Goal: Information Seeking & Learning: Understand process/instructions

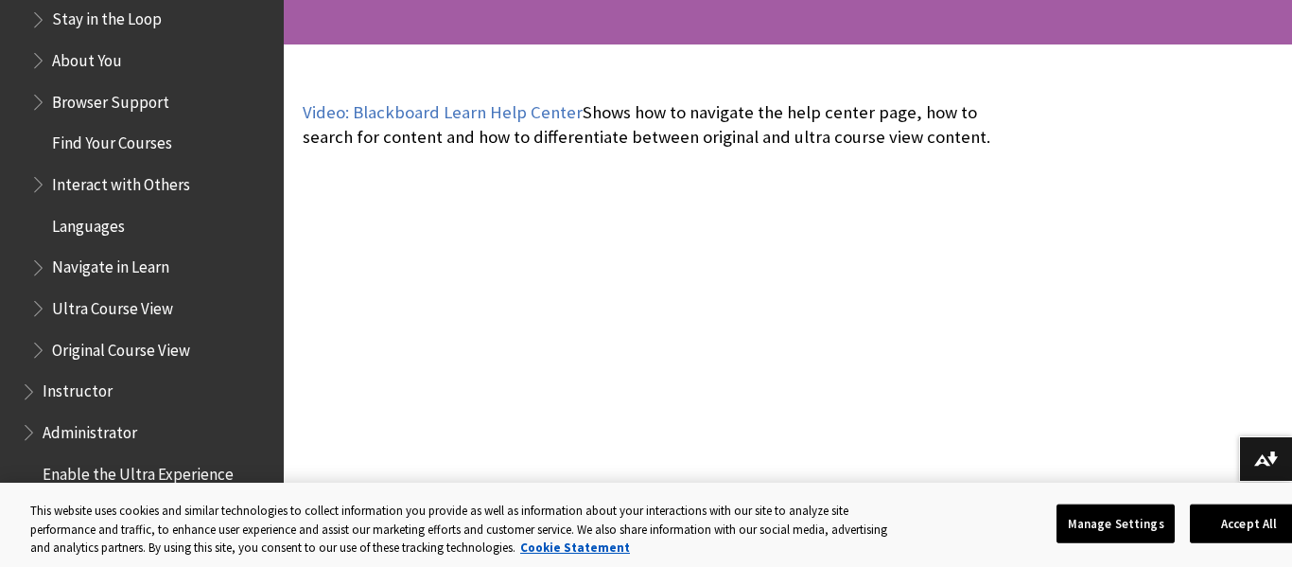
scroll to position [1933, 0]
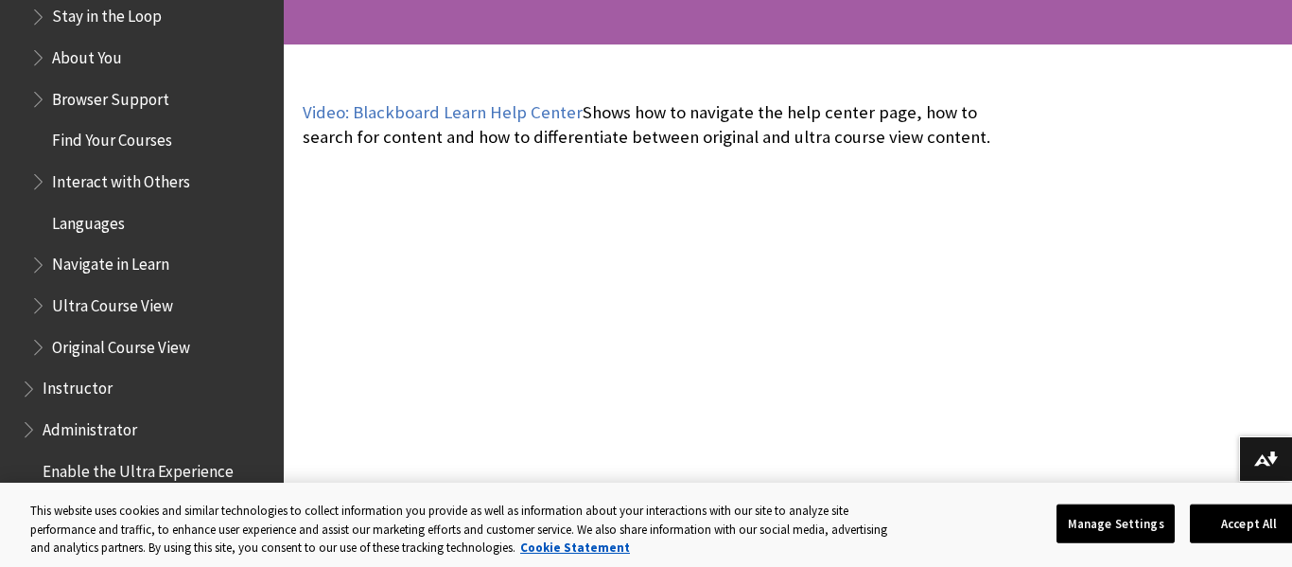
click at [101, 137] on span "Find Your Courses" at bounding box center [112, 138] width 120 height 26
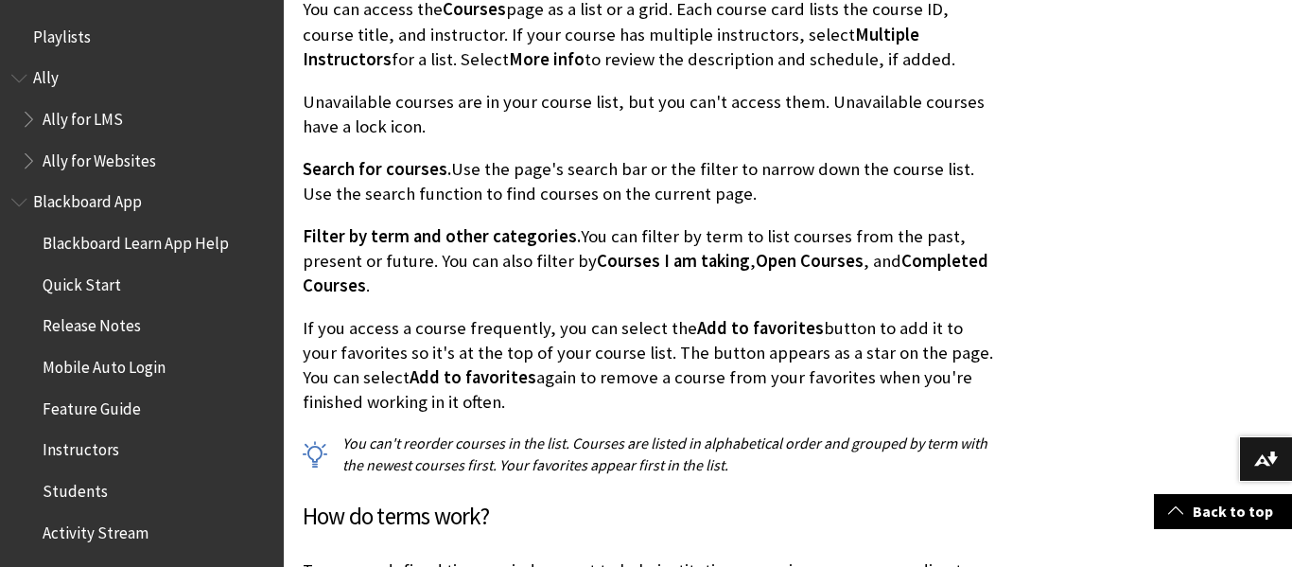
click at [89, 292] on span "Quick Start" at bounding box center [82, 282] width 79 height 26
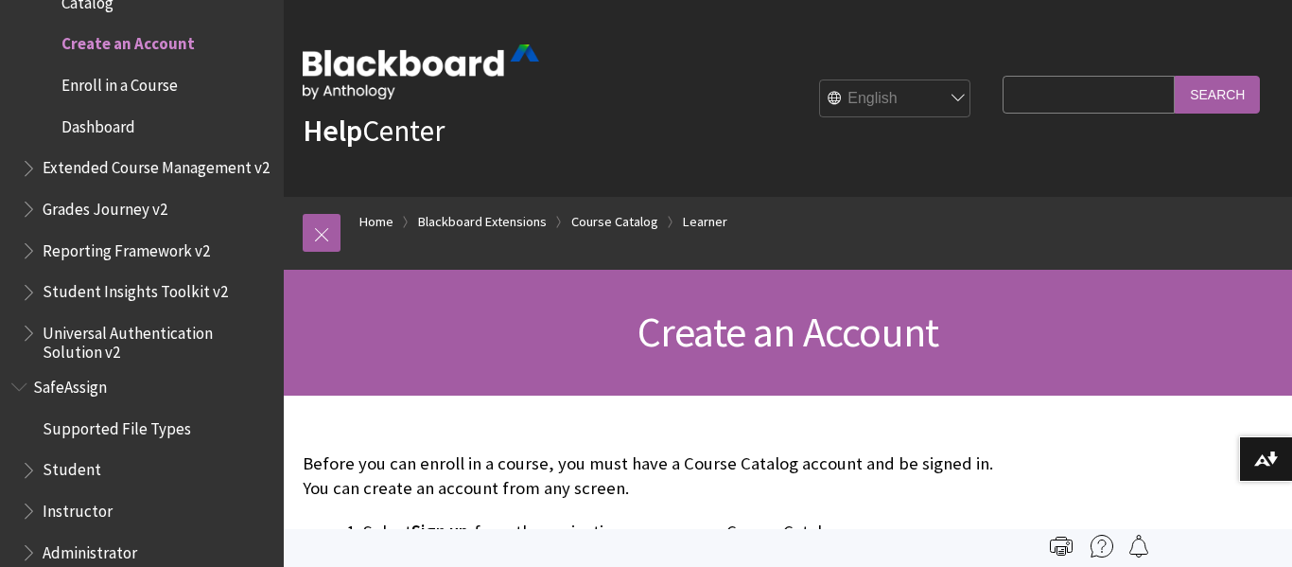
click at [1049, 103] on input "Search Query" at bounding box center [1089, 94] width 172 height 37
type input "sign in"
click at [1175, 76] on input "Search" at bounding box center [1217, 94] width 85 height 37
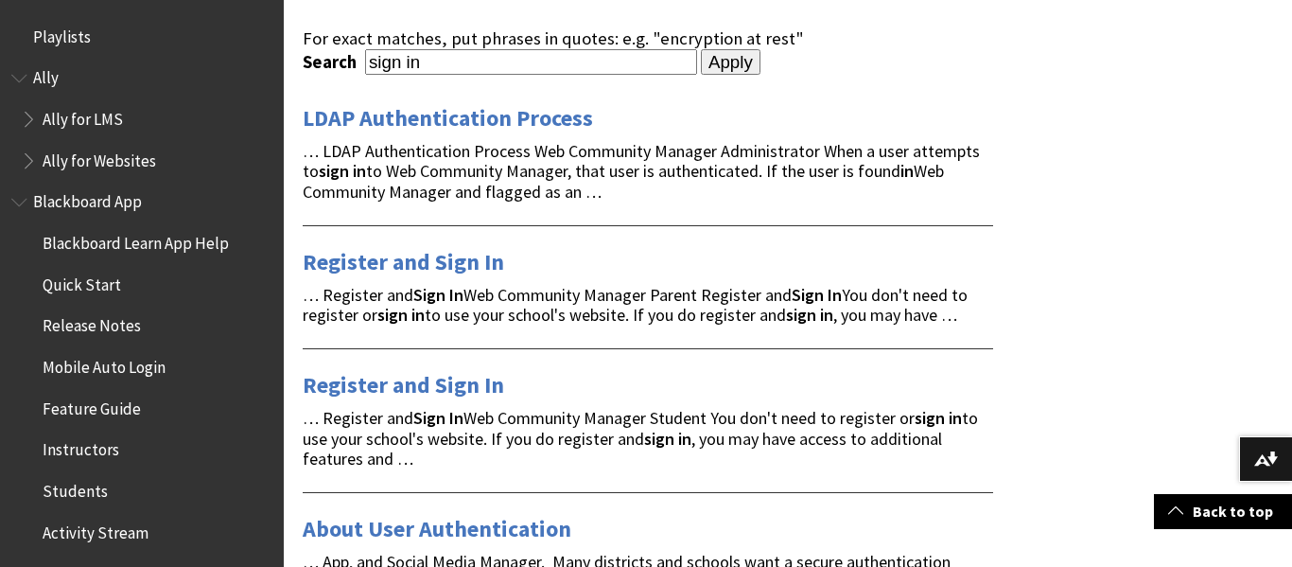
scroll to position [284, 0]
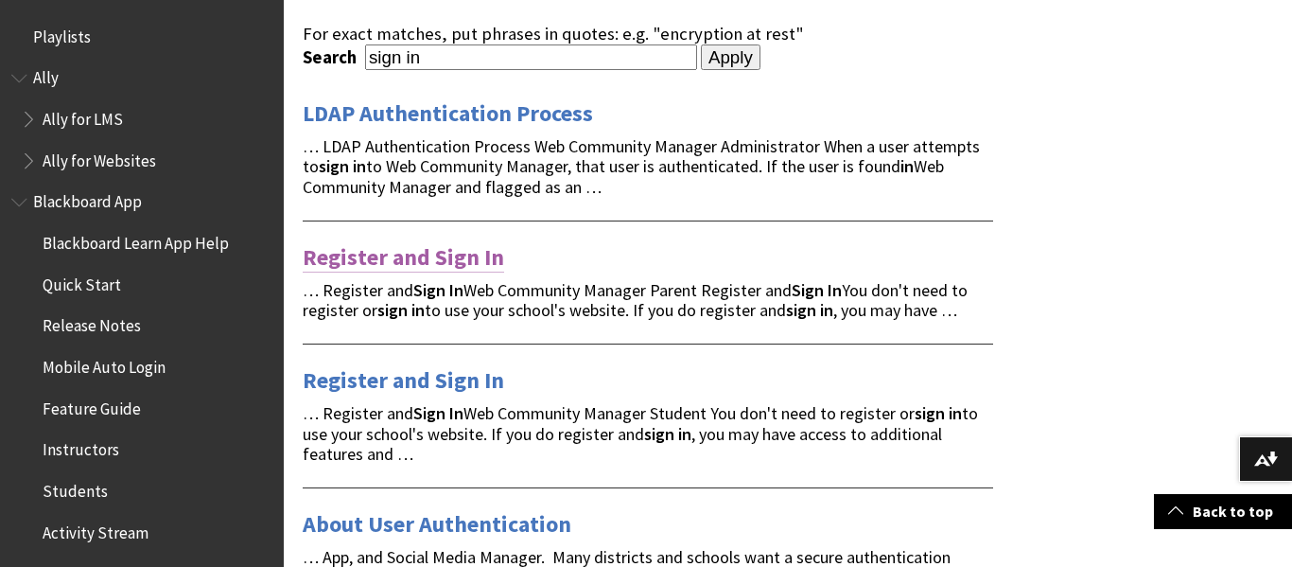
click at [467, 256] on link "Register and Sign In" at bounding box center [404, 257] width 202 height 30
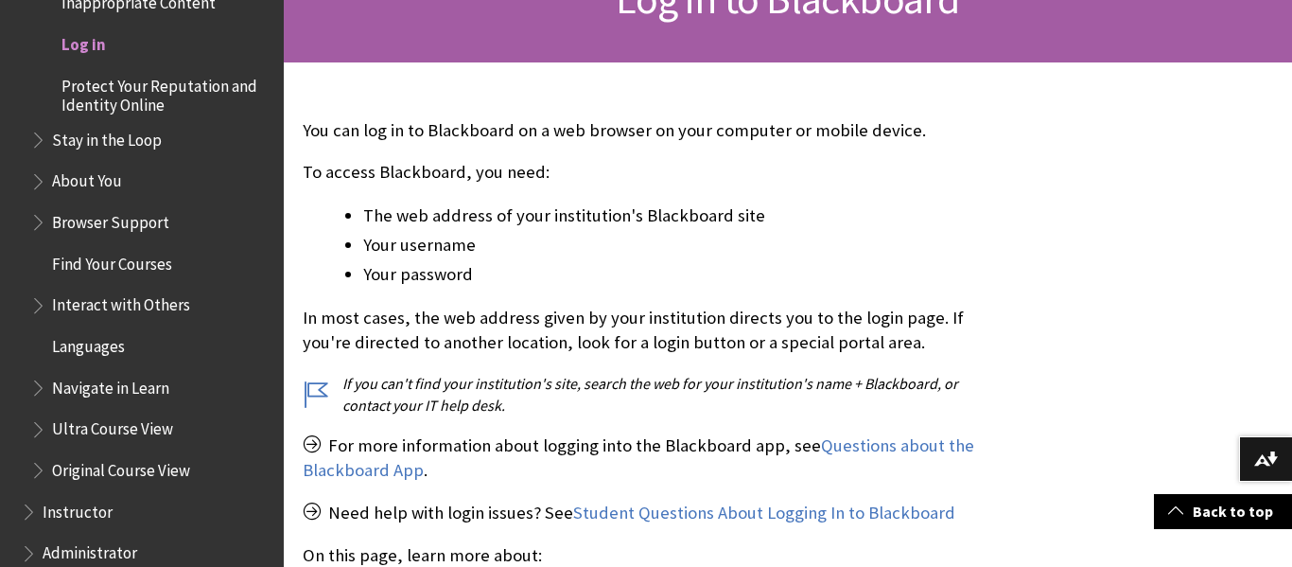
scroll to position [340, 0]
